Goal: Task Accomplishment & Management: Manage account settings

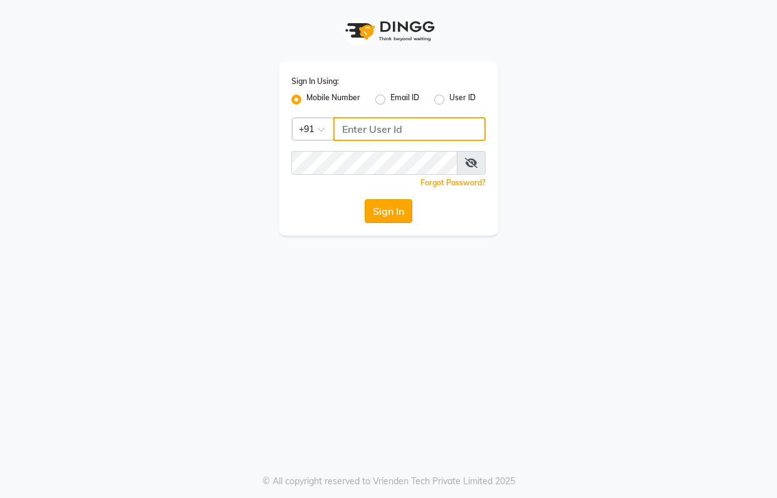
type input "6353215459"
click at [382, 214] on button "Sign In" at bounding box center [389, 211] width 48 height 24
click at [382, 214] on div "Sign In" at bounding box center [388, 211] width 194 height 24
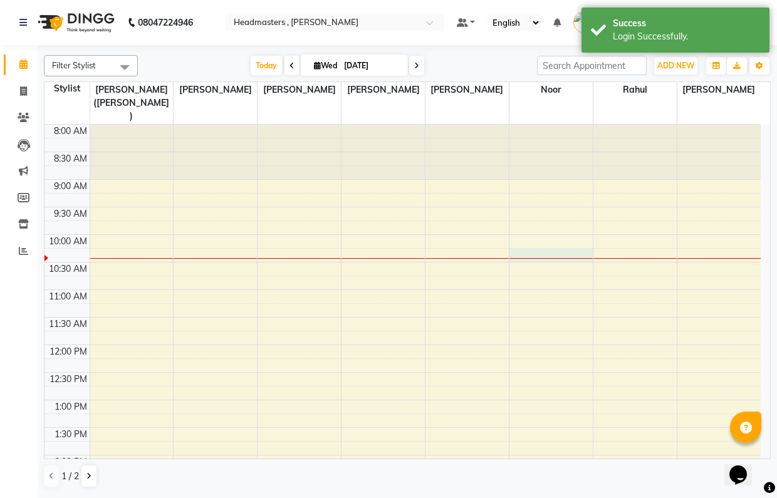
click at [540, 238] on div "8:00 AM 8:30 AM 9:00 AM 9:30 AM 10:00 AM 10:30 AM 11:00 AM 11:30 AM 12:00 PM 12…" at bounding box center [403, 483] width 716 height 716
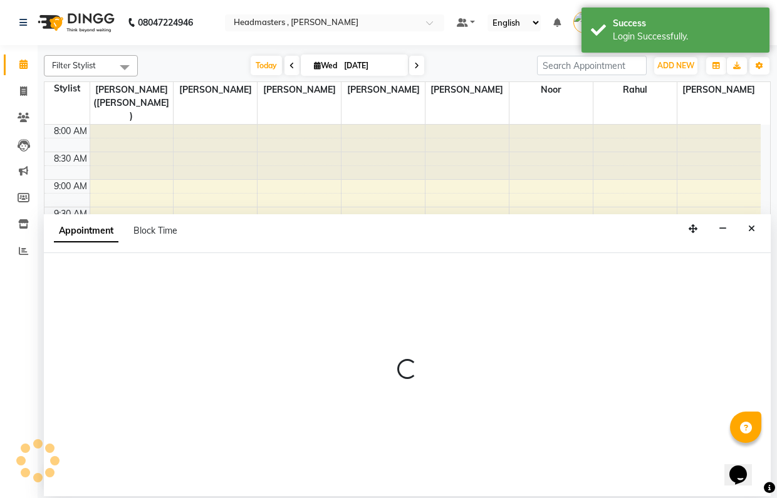
select select "85427"
select select "tentative"
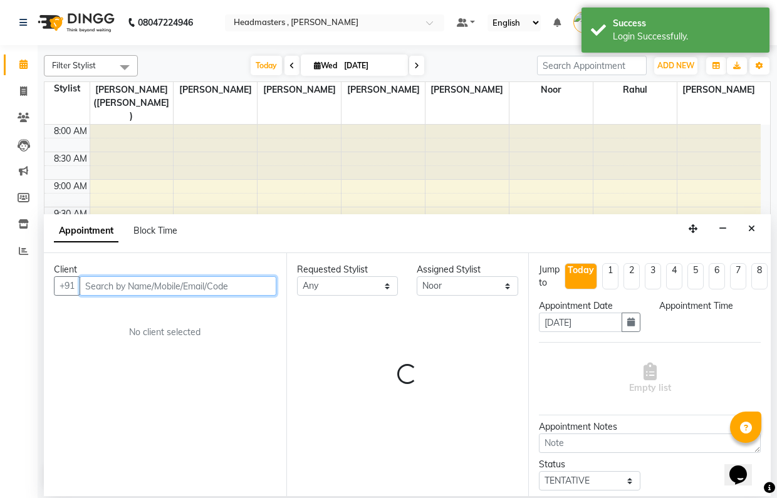
select select "615"
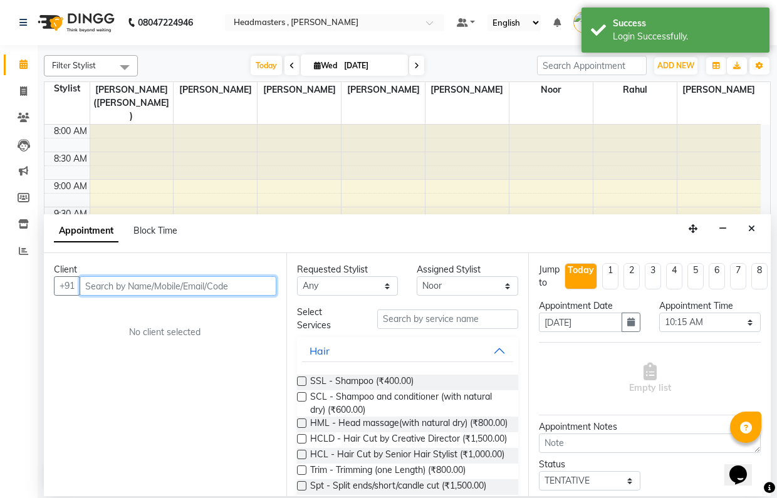
paste input "9542600001"
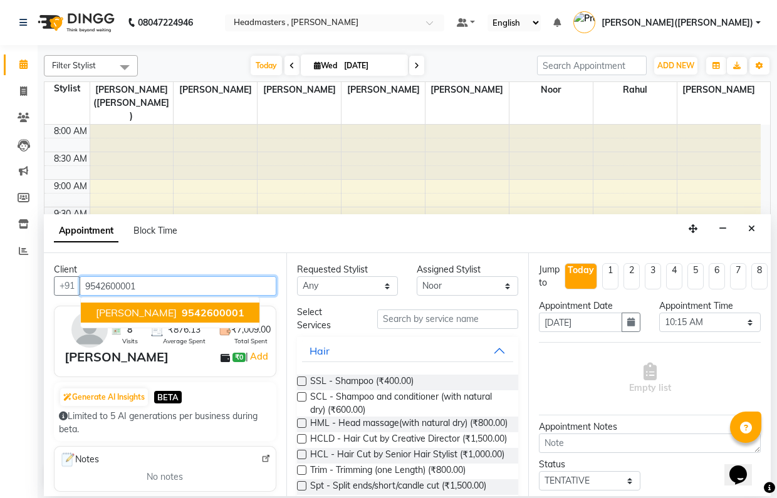
type input "9542600001"
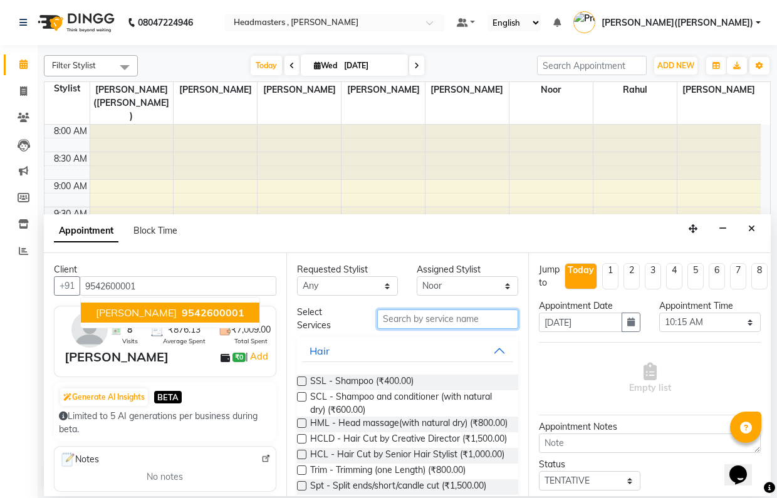
click at [387, 315] on input "text" at bounding box center [448, 319] width 142 height 19
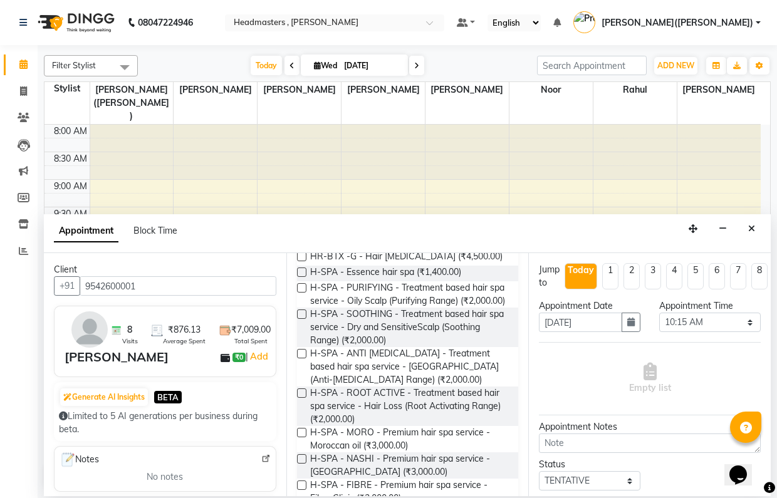
scroll to position [204, 0]
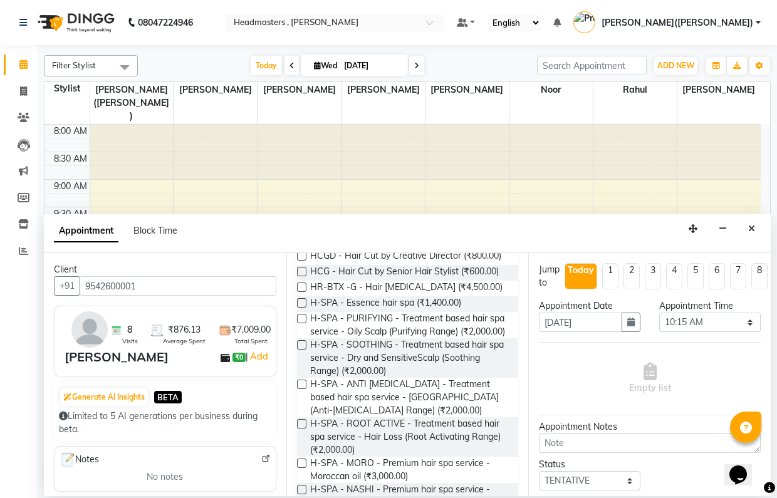
type input "HAIR"
click at [303, 276] on label at bounding box center [301, 271] width 9 height 9
click at [303, 277] on input "checkbox" at bounding box center [301, 273] width 8 height 8
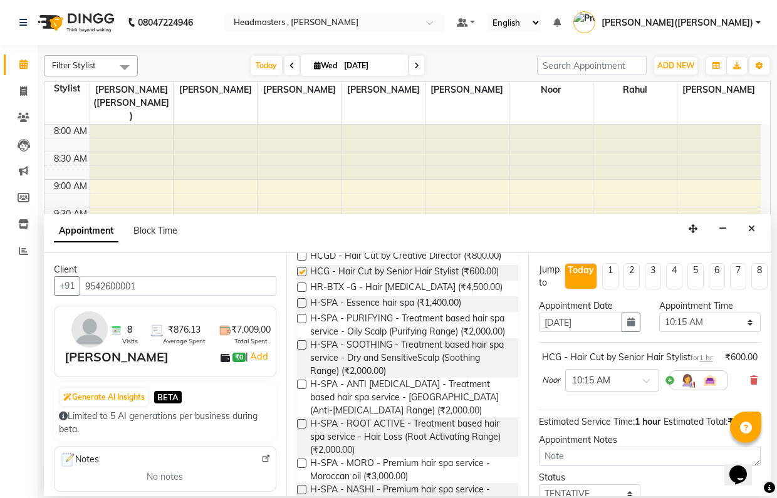
click at [303, 276] on label at bounding box center [301, 271] width 9 height 9
click at [303, 277] on input "checkbox" at bounding box center [301, 273] width 8 height 8
checkbox input "false"
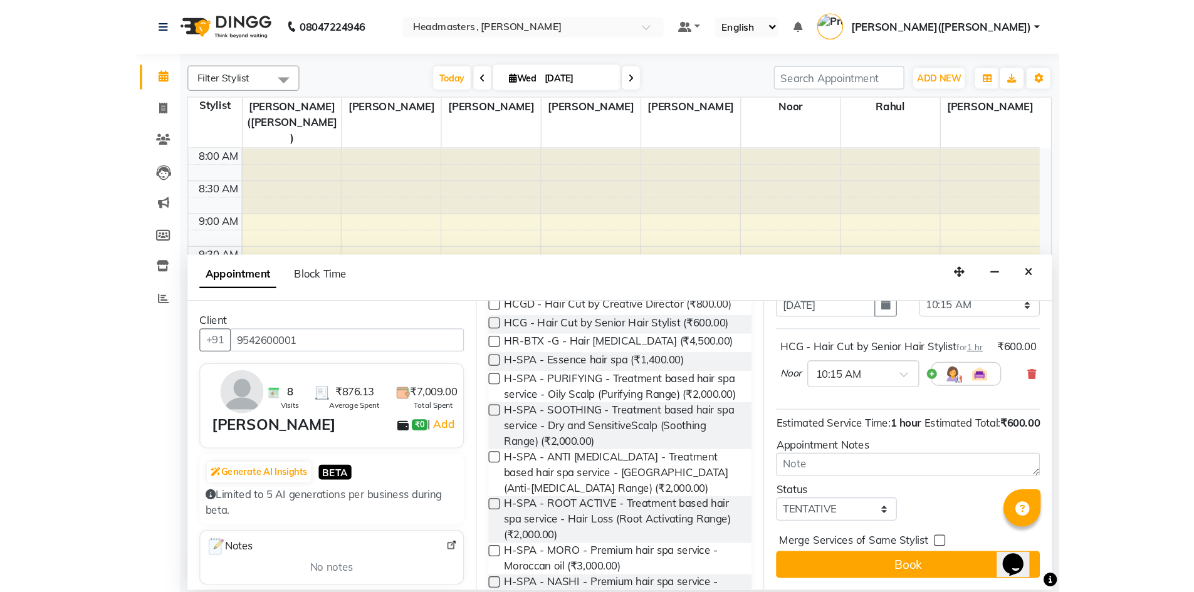
scroll to position [102, 0]
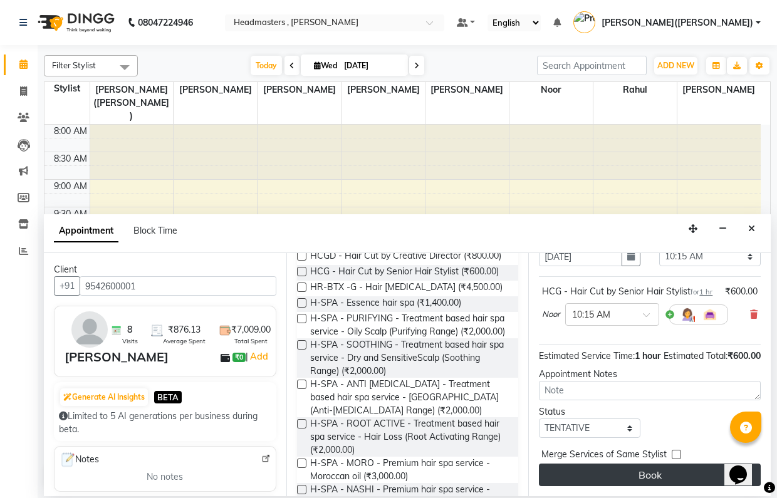
click at [646, 464] on button "Book" at bounding box center [650, 475] width 222 height 23
click at [646, 464] on div "Book" at bounding box center [650, 475] width 222 height 23
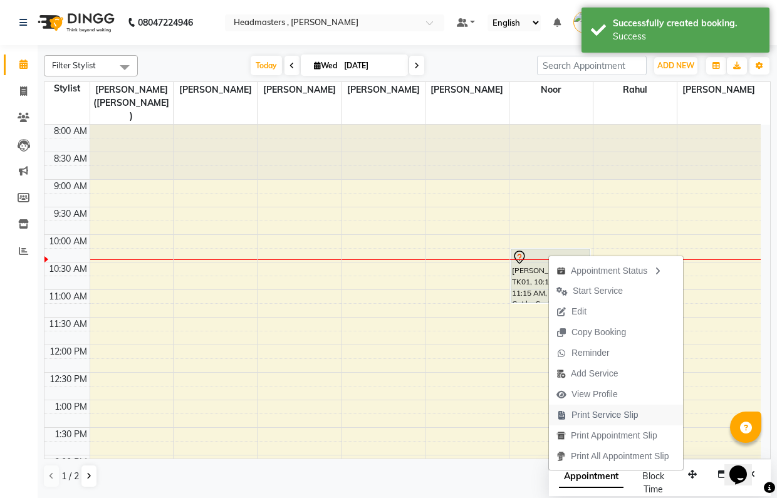
click at [608, 416] on span "Print Service Slip" at bounding box center [605, 415] width 67 height 13
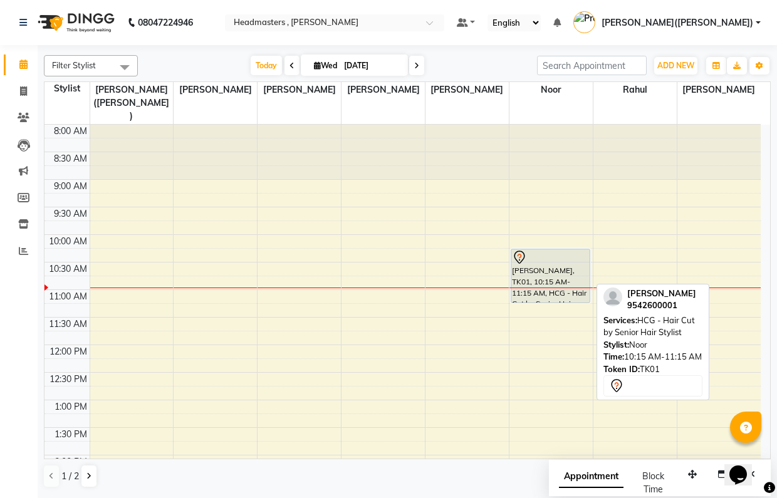
click at [535, 259] on div "[PERSON_NAME], TK01, 10:15 AM-11:15 AM, HCG - Hair Cut by Senior Hair Stylist" at bounding box center [550, 275] width 79 height 53
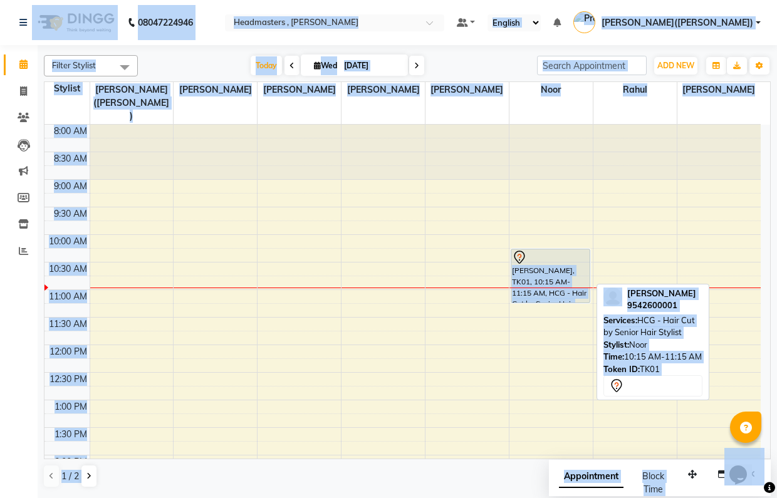
select select "7"
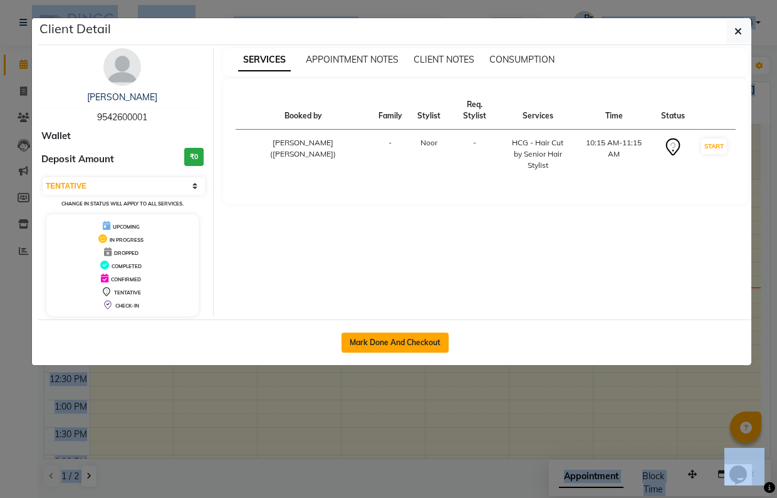
click at [388, 341] on button "Mark Done And Checkout" at bounding box center [395, 343] width 107 height 20
select select "service"
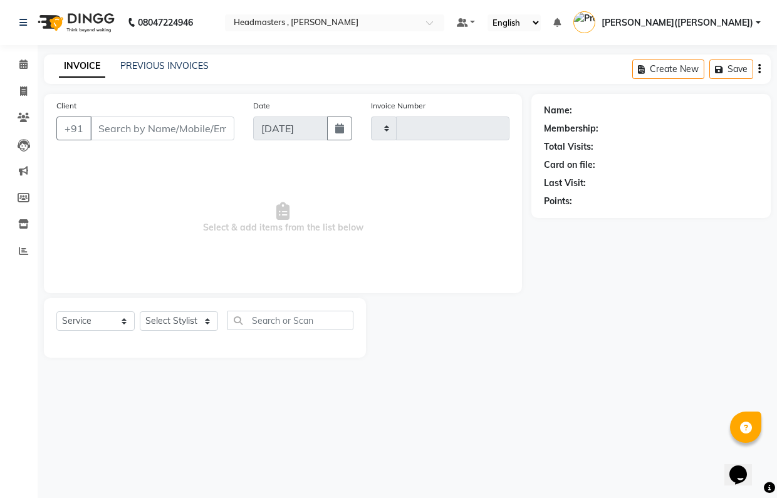
type input "1183"
select select "8566"
select select "3"
type input "9542600001"
select select "85427"
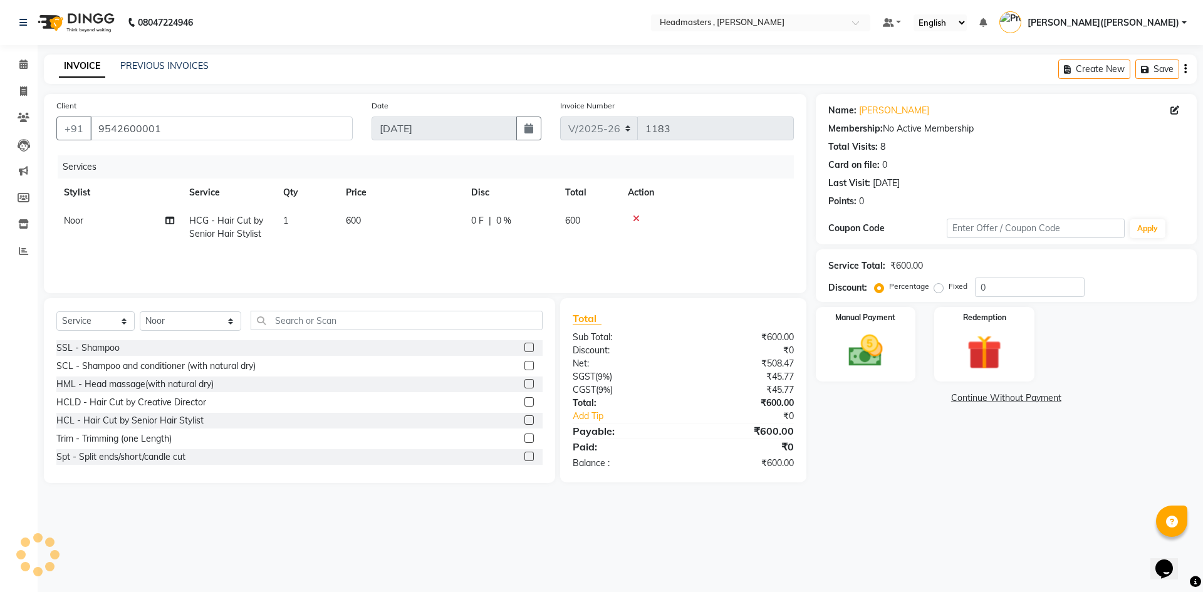
click at [777, 288] on label "Fixed" at bounding box center [958, 286] width 19 height 11
click at [777, 288] on input "Fixed" at bounding box center [941, 286] width 9 height 9
radio input "true"
click at [777, 288] on label "Fixed" at bounding box center [958, 286] width 19 height 11
click at [777, 288] on input "Fixed" at bounding box center [941, 286] width 9 height 9
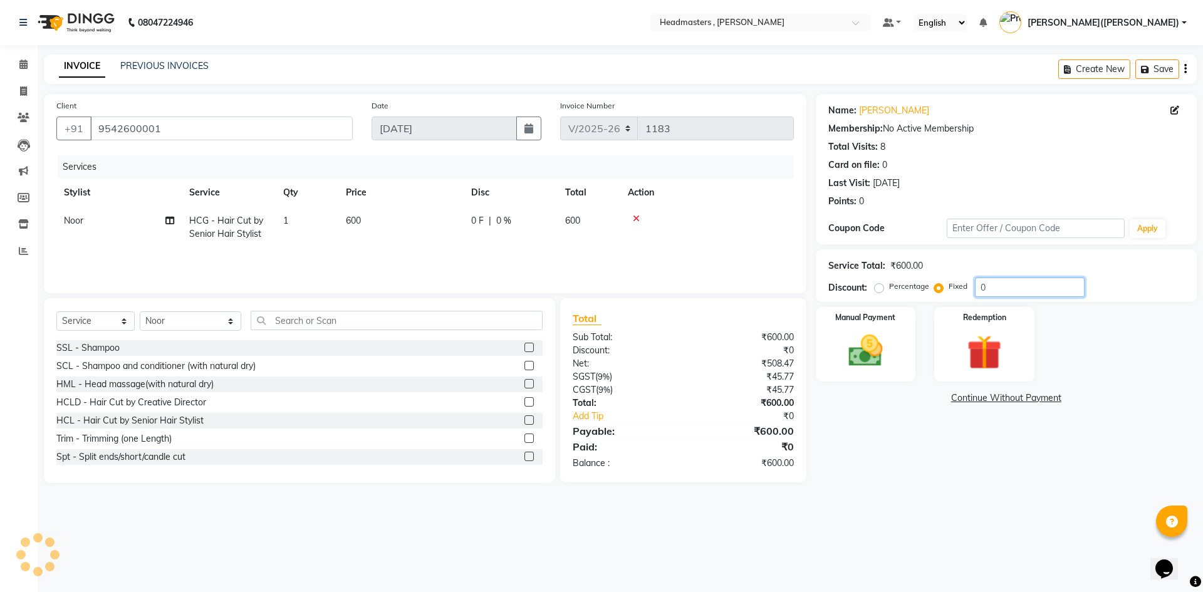
click at [777, 288] on input "0" at bounding box center [1030, 287] width 110 height 19
type input "0300"
click at [777, 420] on div "Name: [PERSON_NAME] Membership: No Active Membership Total Visits: 8 Card on fi…" at bounding box center [1011, 288] width 390 height 389
click at [777, 342] on img at bounding box center [866, 350] width 58 height 41
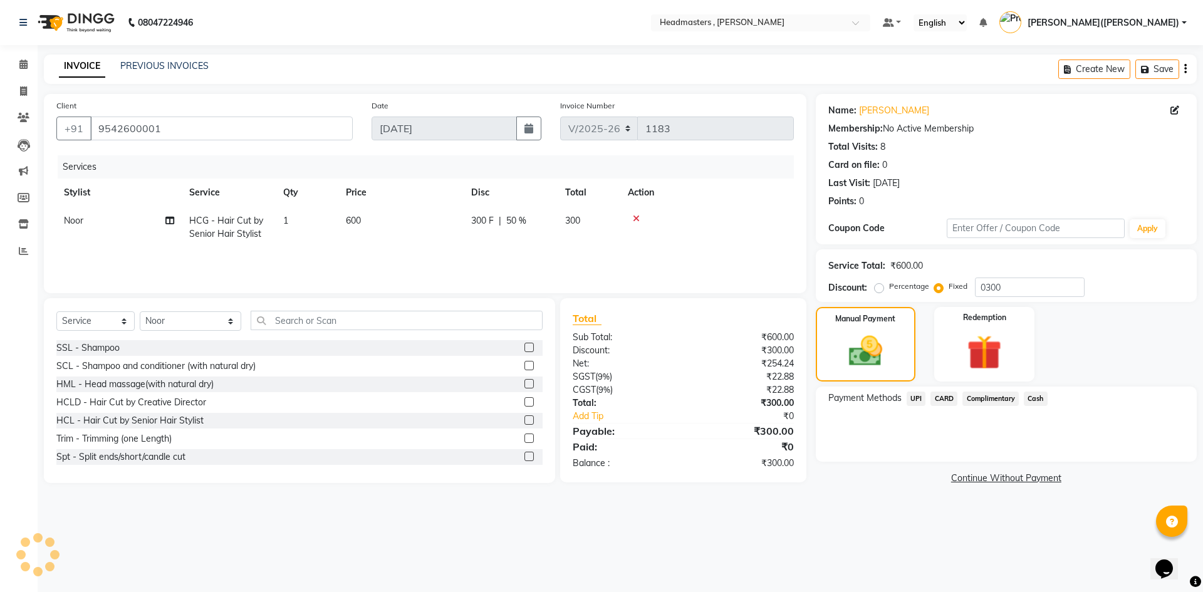
click at [777, 401] on span "Cash" at bounding box center [1036, 399] width 24 height 14
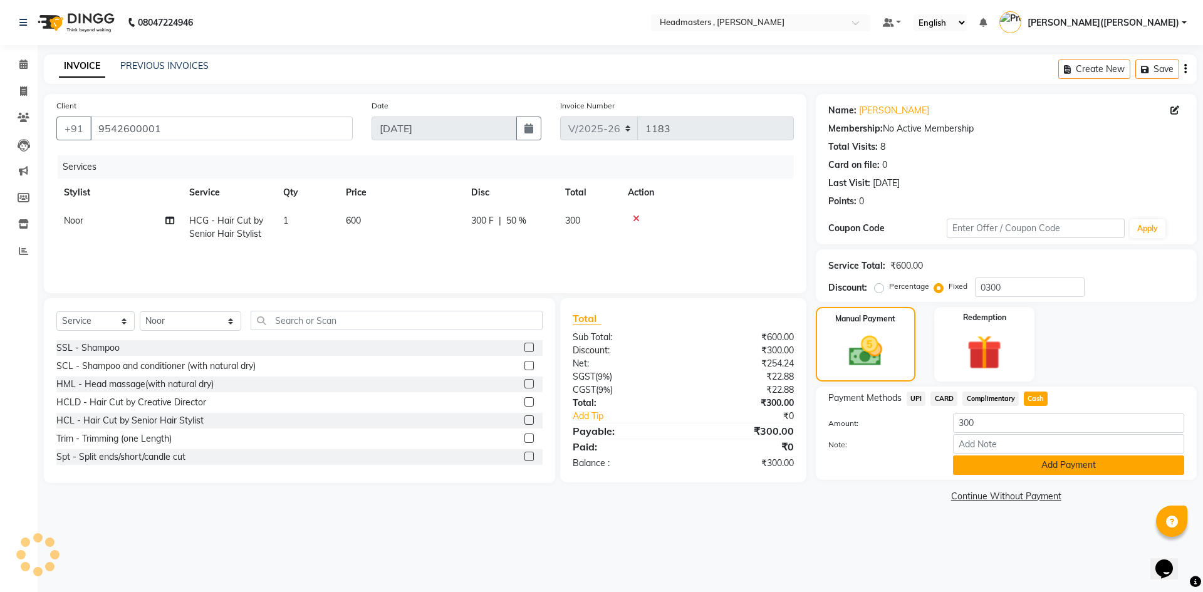
click at [777, 469] on button "Add Payment" at bounding box center [1068, 465] width 231 height 19
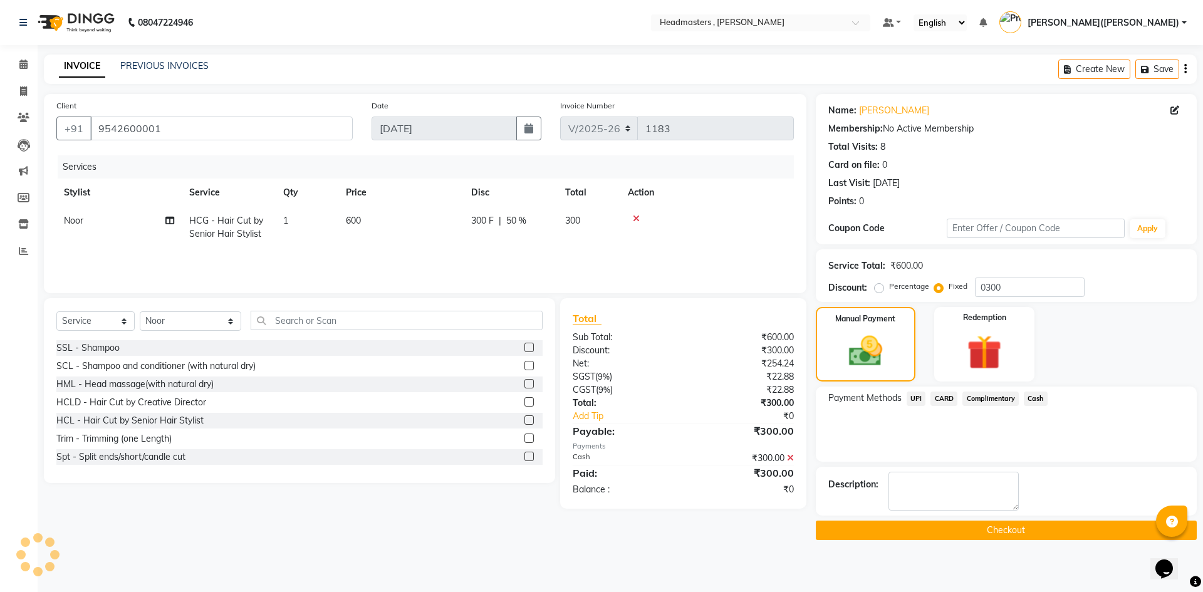
click at [777, 498] on button "Checkout" at bounding box center [1006, 530] width 381 height 19
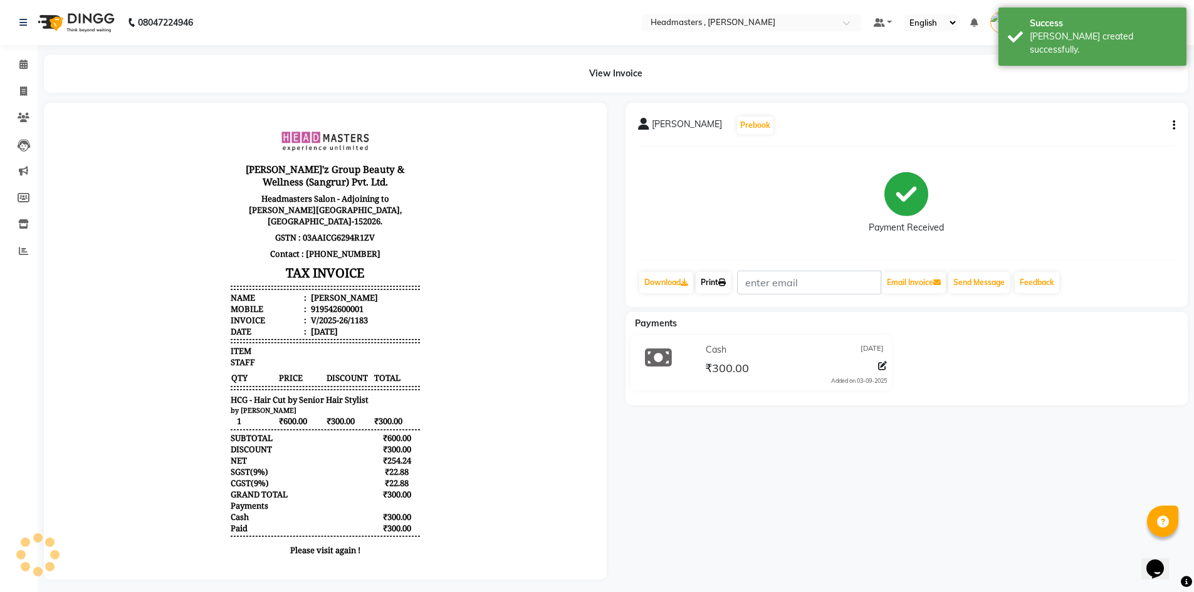
click at [711, 280] on link "Print" at bounding box center [713, 282] width 35 height 21
